Goal: Find contact information: Find contact information

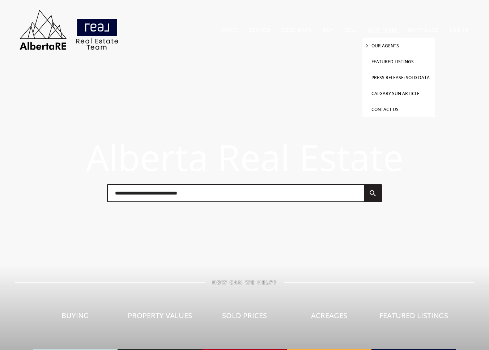
click at [380, 46] on link "Our Agents" at bounding box center [384, 46] width 27 height 6
click at [384, 47] on link "Our Agents" at bounding box center [384, 46] width 27 height 6
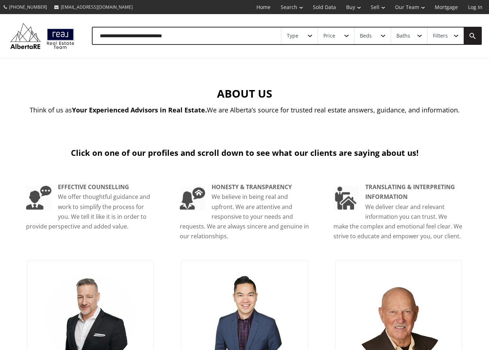
click at [383, 42] on div "Type Price Beds Baths Filters" at bounding box center [244, 36] width 489 height 44
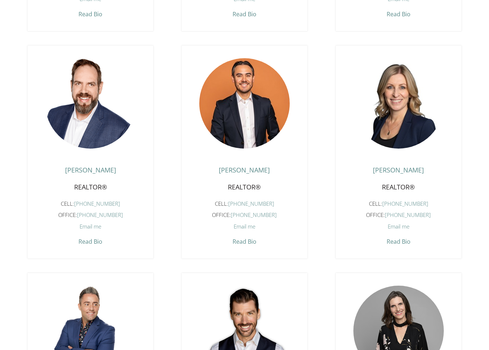
scroll to position [440, 0]
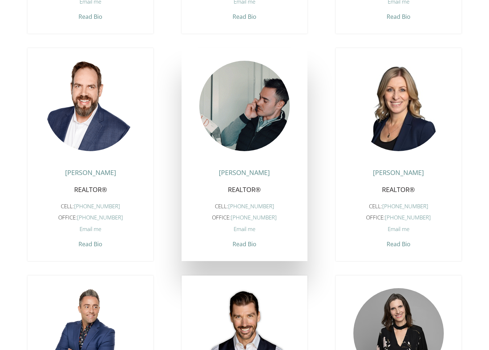
click at [247, 150] on figure at bounding box center [244, 106] width 90 height 90
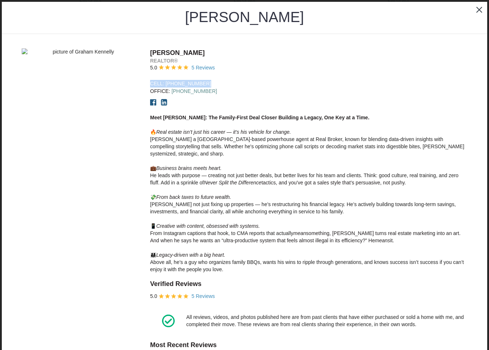
click at [236, 81] on div "Cell: (403) 703-4726" at bounding box center [308, 84] width 317 height 8
drag, startPoint x: 206, startPoint y: 83, endPoint x: 166, endPoint y: 82, distance: 40.9
click at [166, 82] on div "Cell: (403) 703-4726" at bounding box center [308, 84] width 317 height 8
copy link "(403) 703-4726"
